Goal: Information Seeking & Learning: Learn about a topic

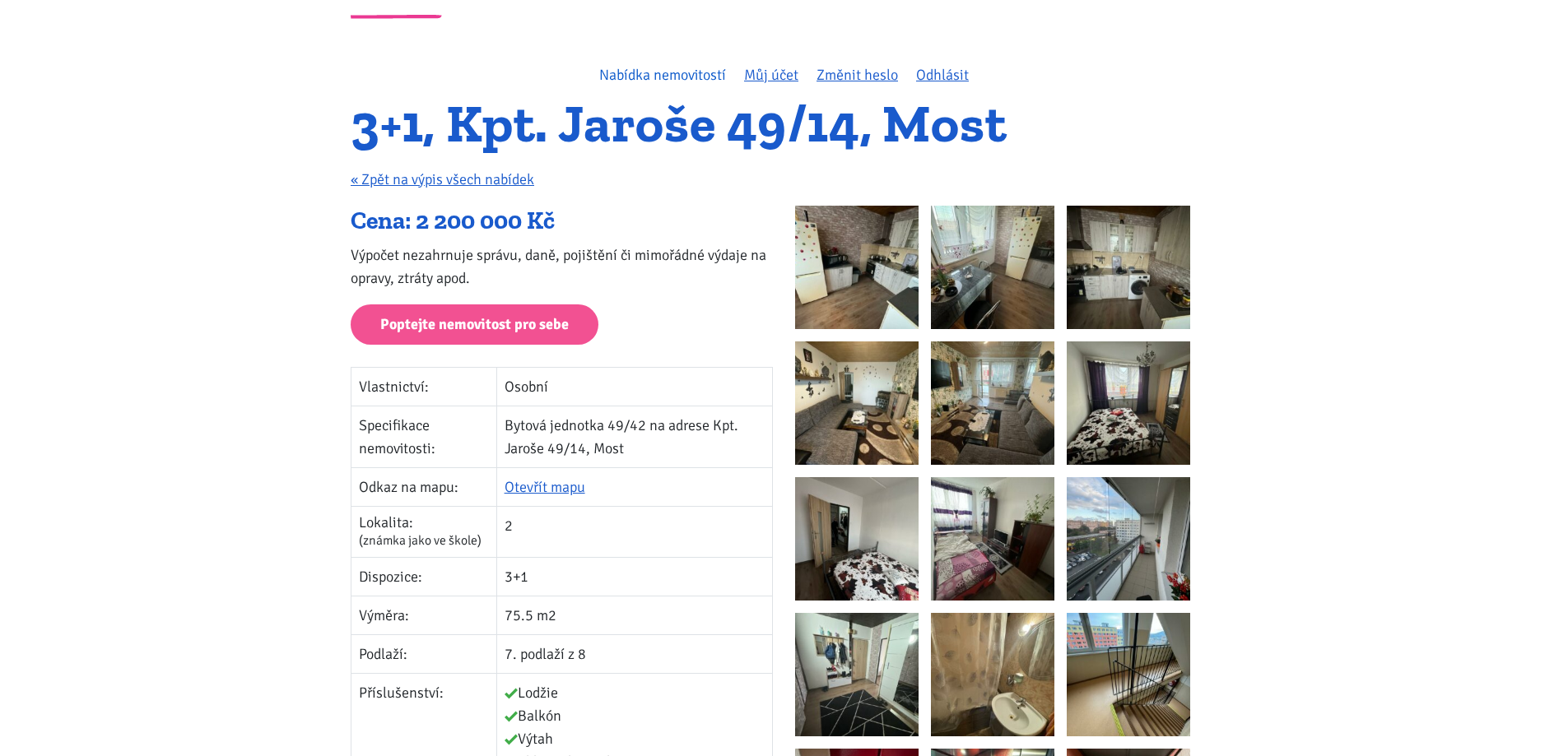
click at [631, 83] on link "Nabídka nemovitostí" at bounding box center [662, 75] width 127 height 18
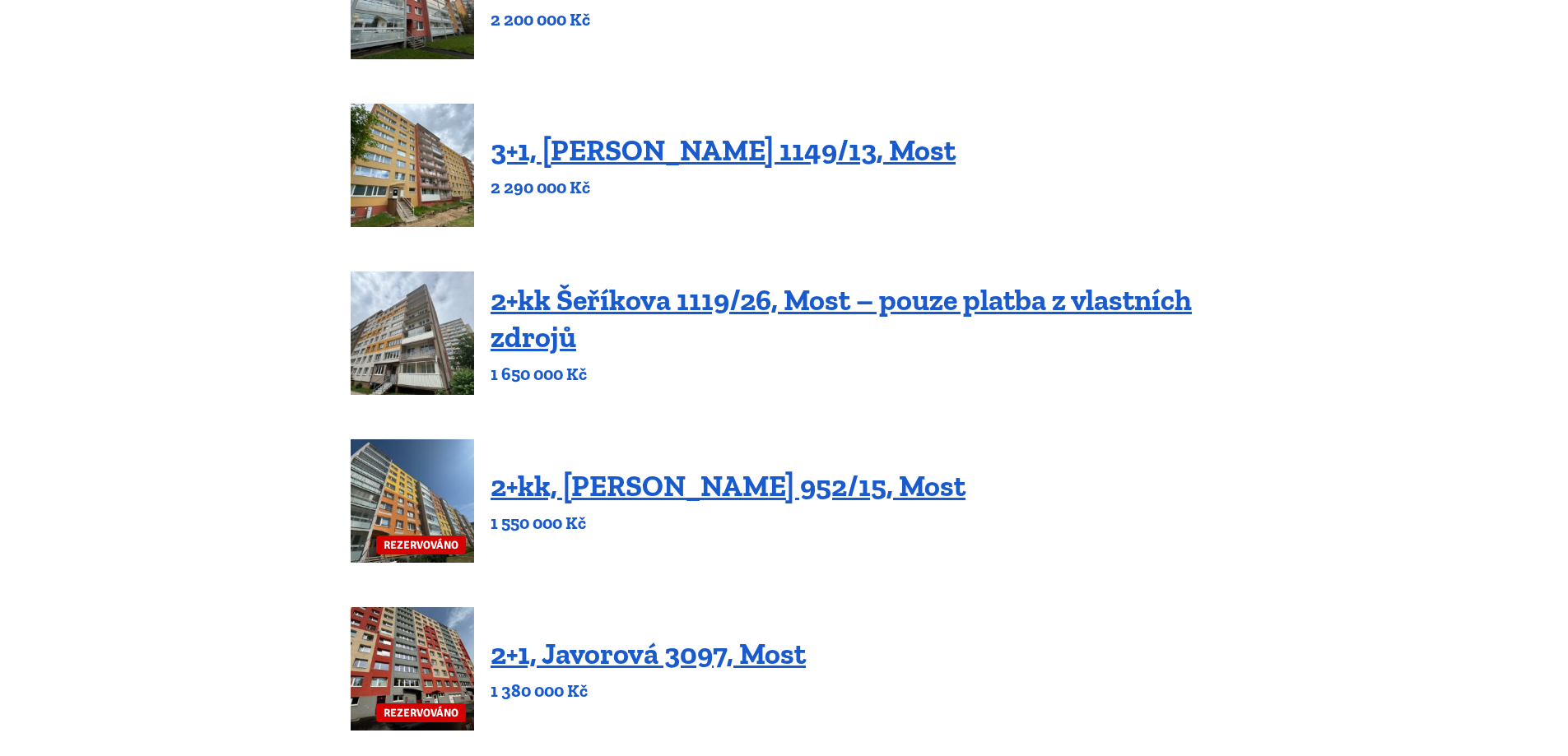
scroll to position [493, 0]
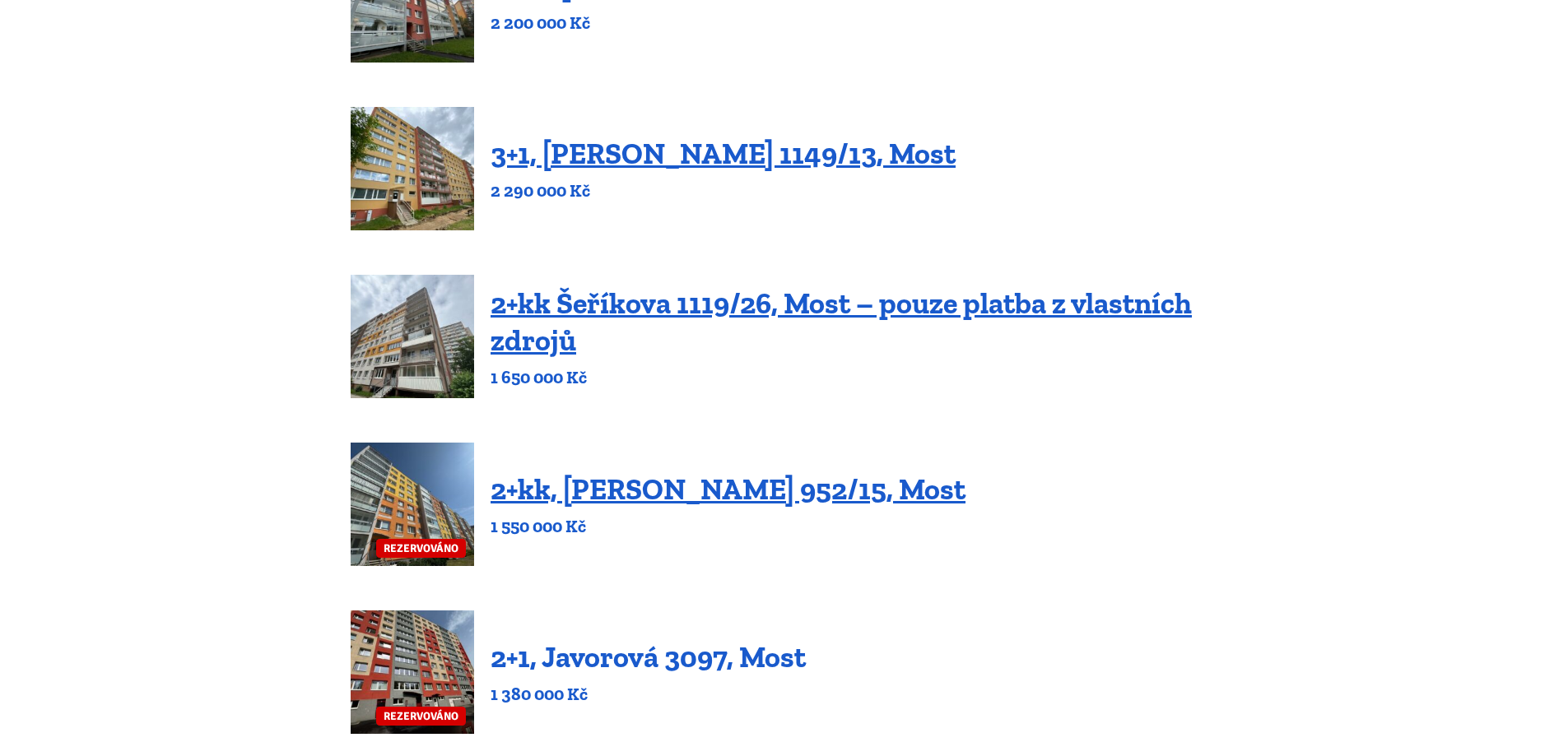
click at [629, 674] on link "2+1, Javorová 3097, Most" at bounding box center [648, 656] width 315 height 35
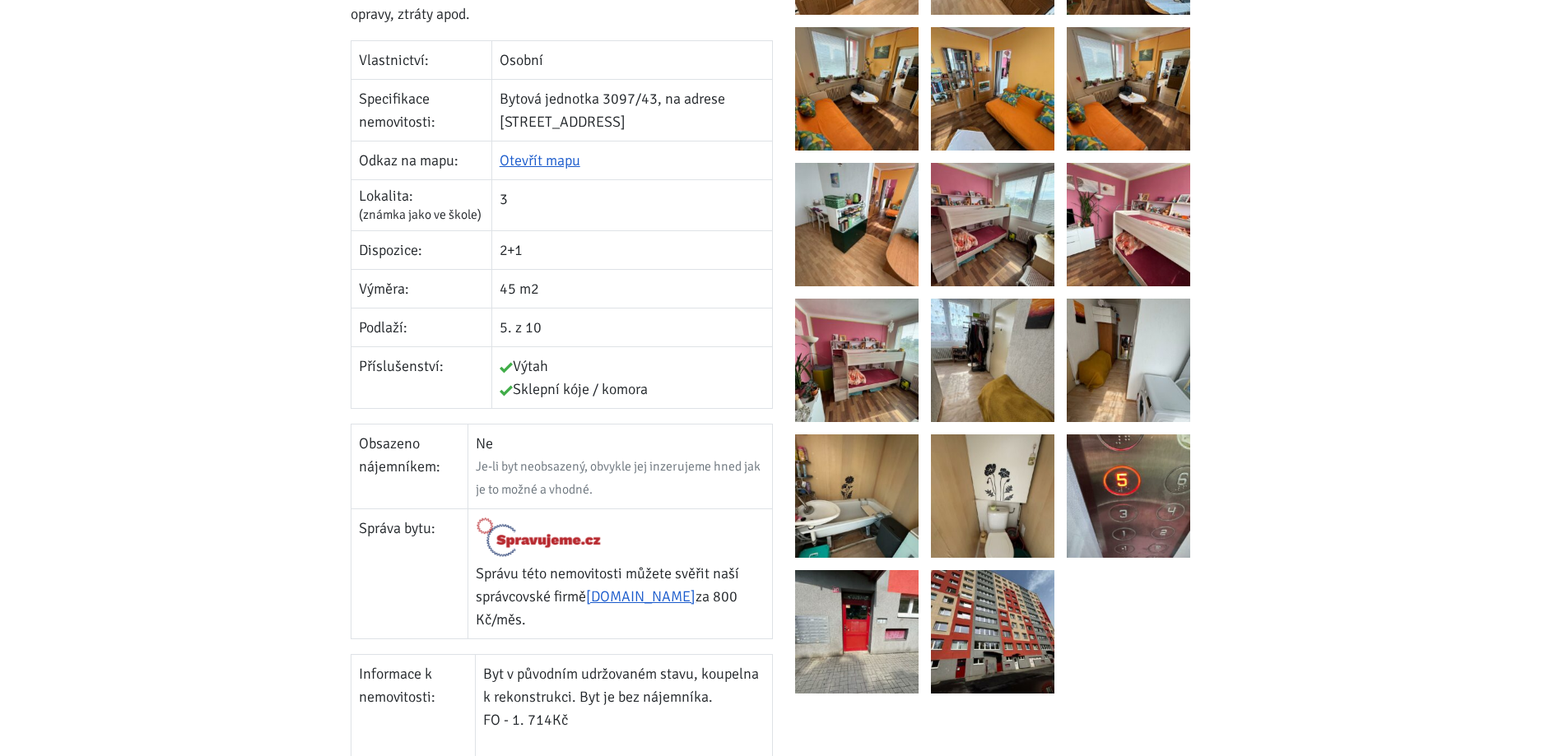
scroll to position [247, 0]
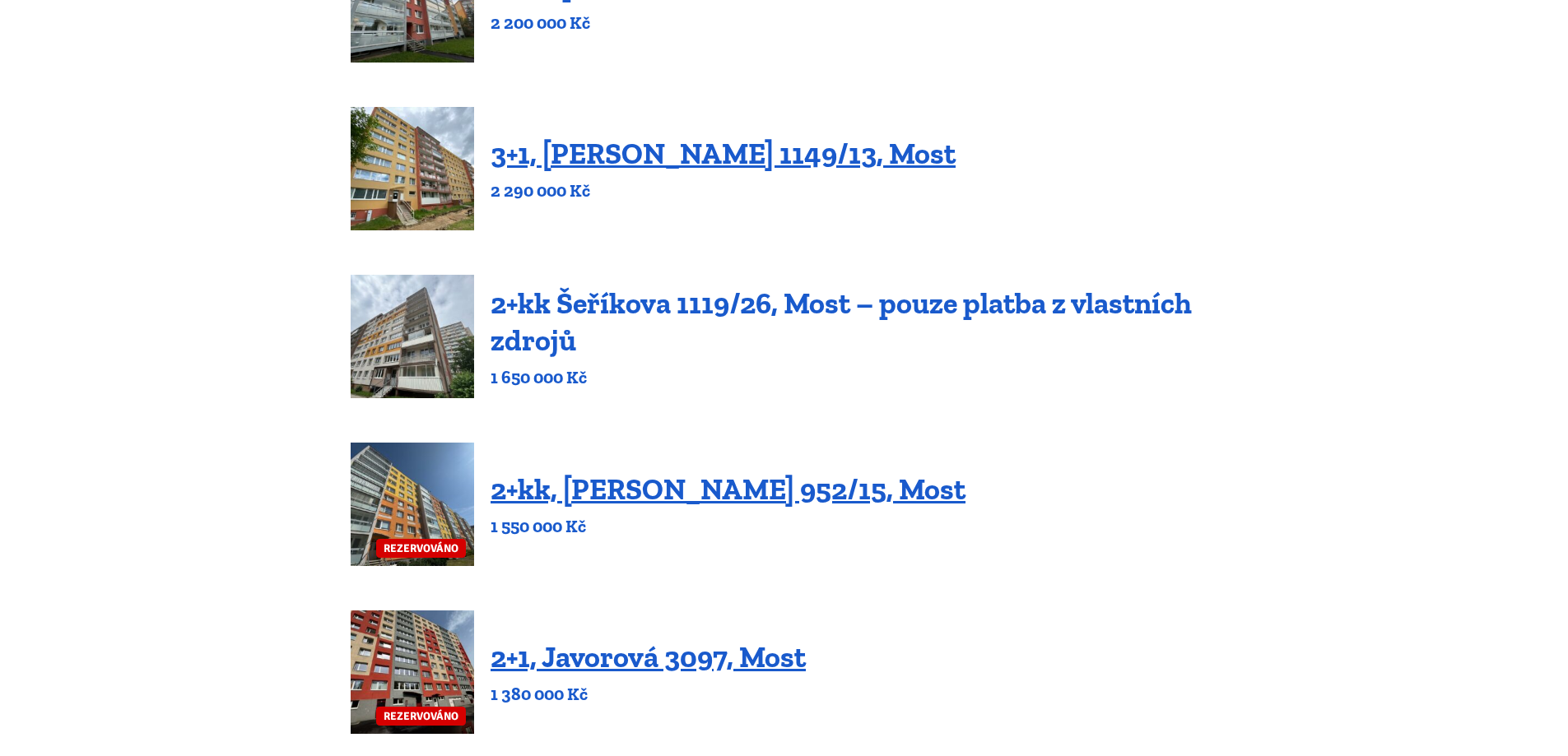
click at [1115, 309] on link "2+kk Šeříkova 1119/26, Most – pouze platba z vlastních zdrojů" at bounding box center [842, 322] width 702 height 73
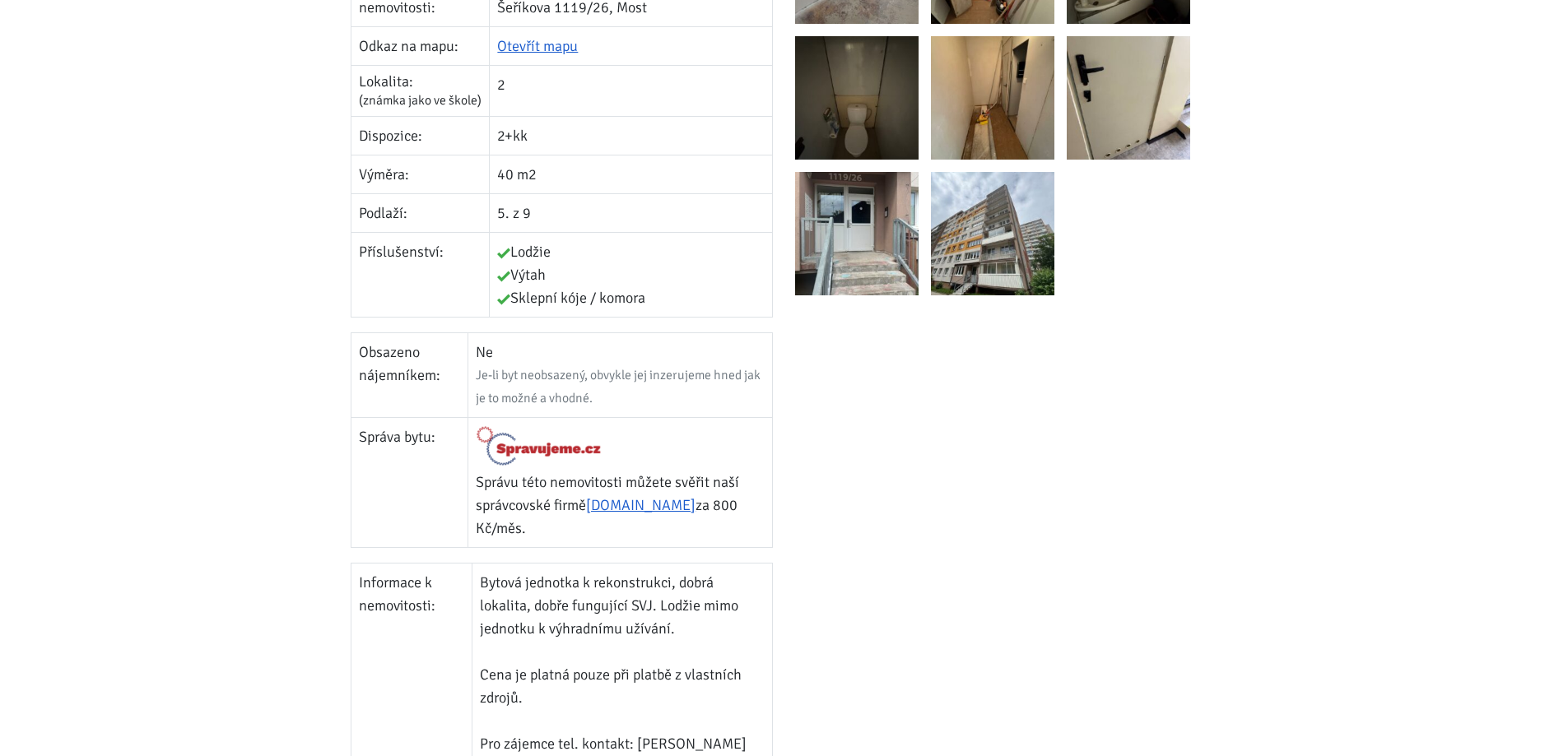
scroll to position [493, 0]
